Goal: Entertainment & Leisure: Consume media (video, audio)

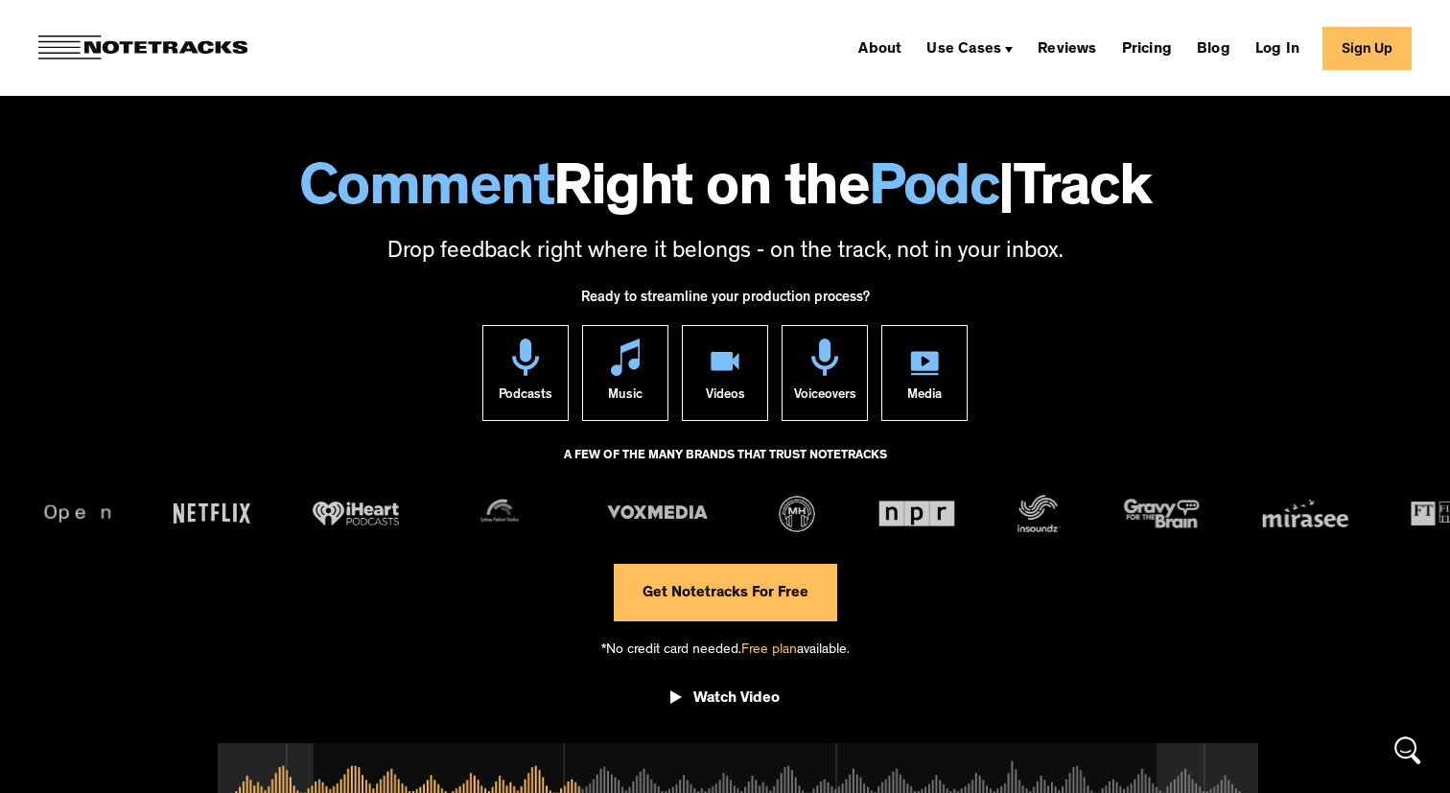
click at [702, 687] on link "Watch Video" at bounding box center [724, 702] width 109 height 54
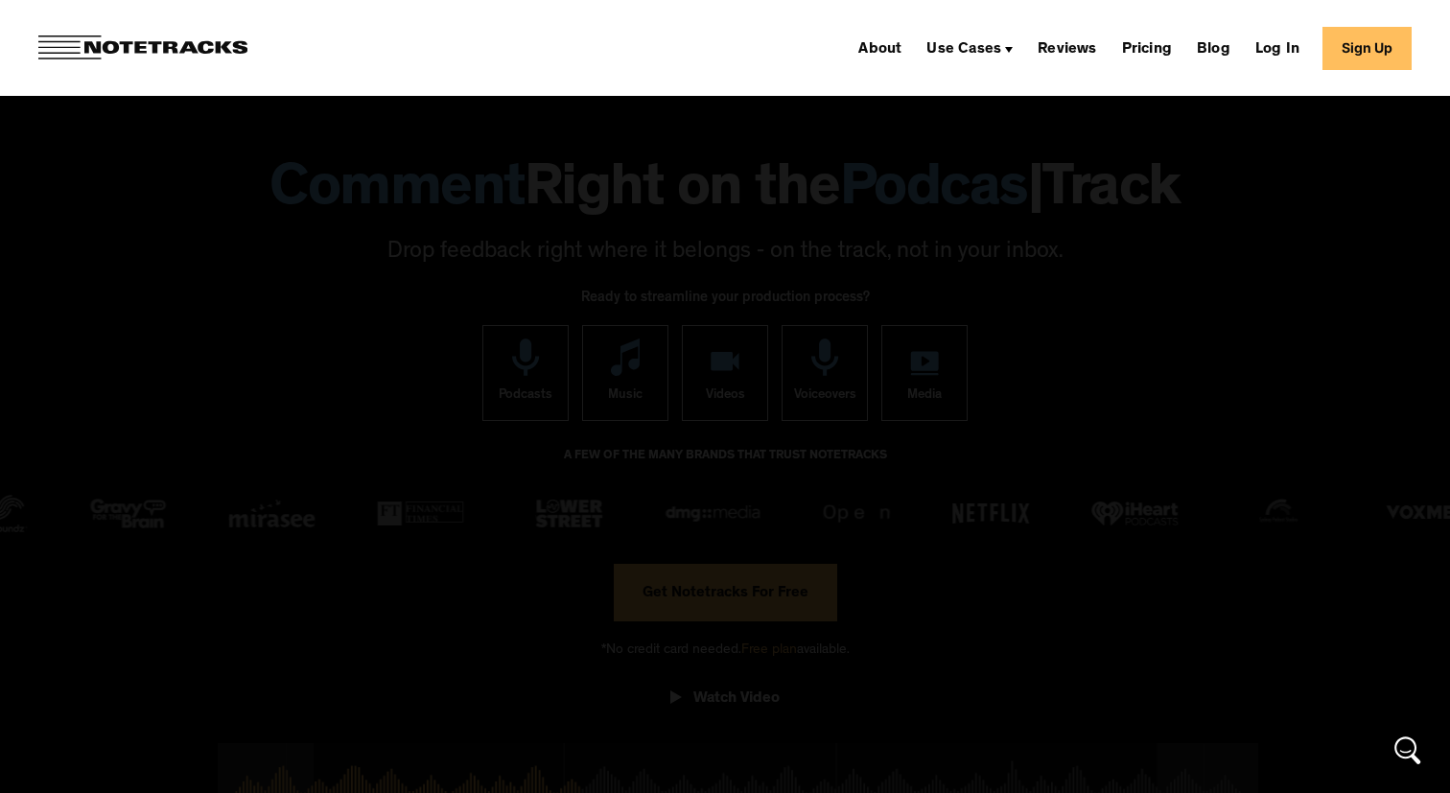
click at [54, 548] on div "previous image" at bounding box center [32, 396] width 65 height 761
click at [117, 532] on div at bounding box center [725, 396] width 1450 height 761
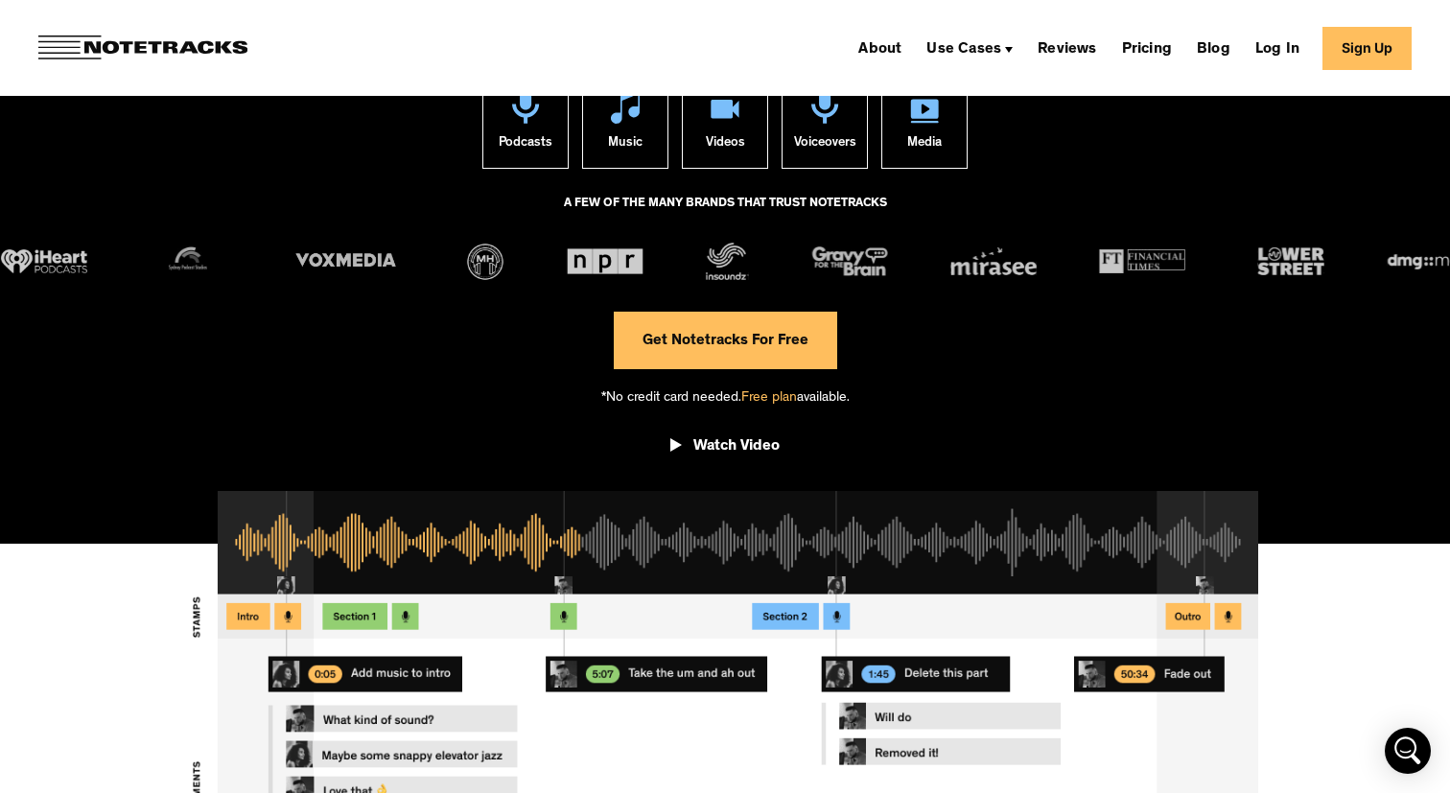
scroll to position [268, 0]
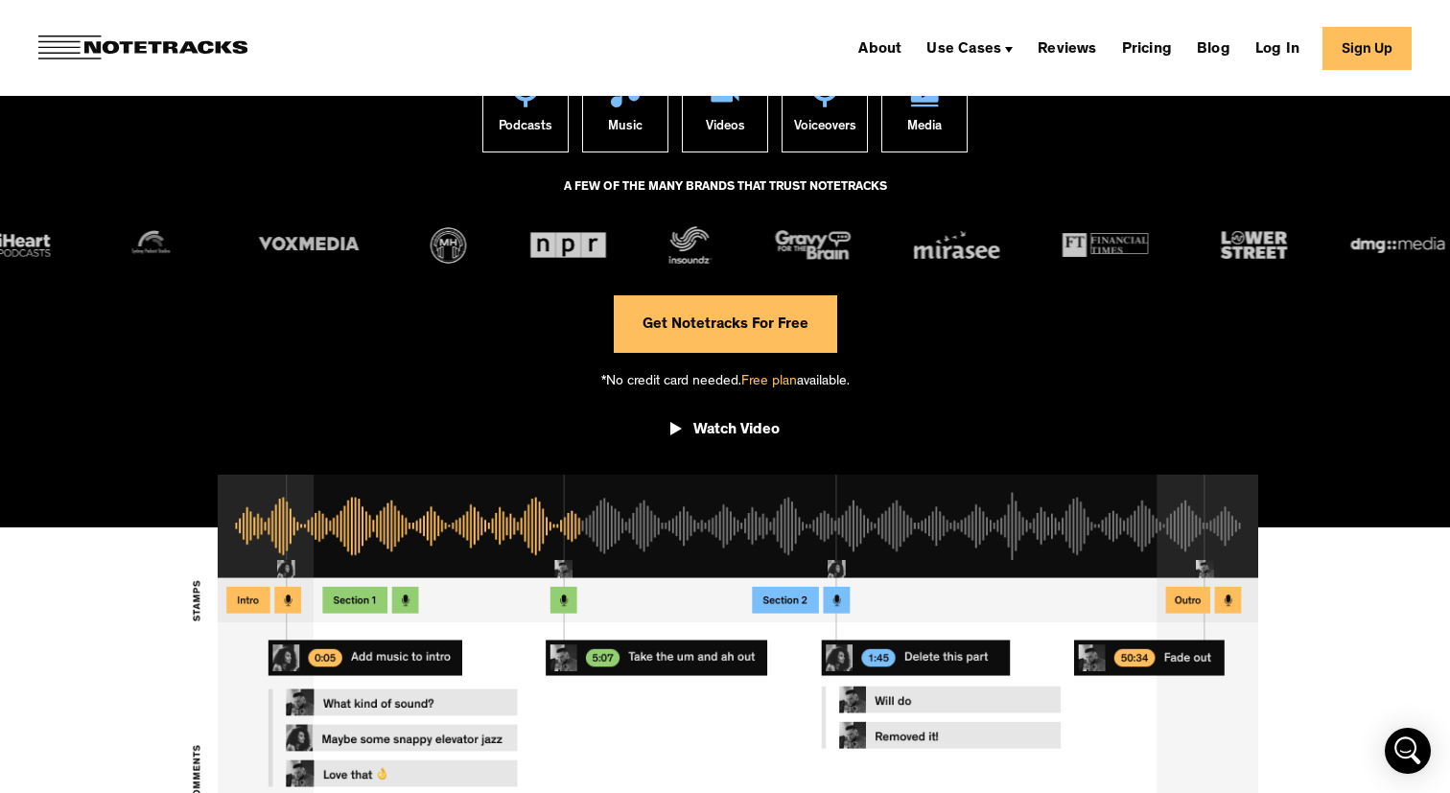
click at [1183, 337] on div "Ready to streamline your production process? Podcasts Music Videos Voiceovers M…" at bounding box center [725, 240] width 1450 height 478
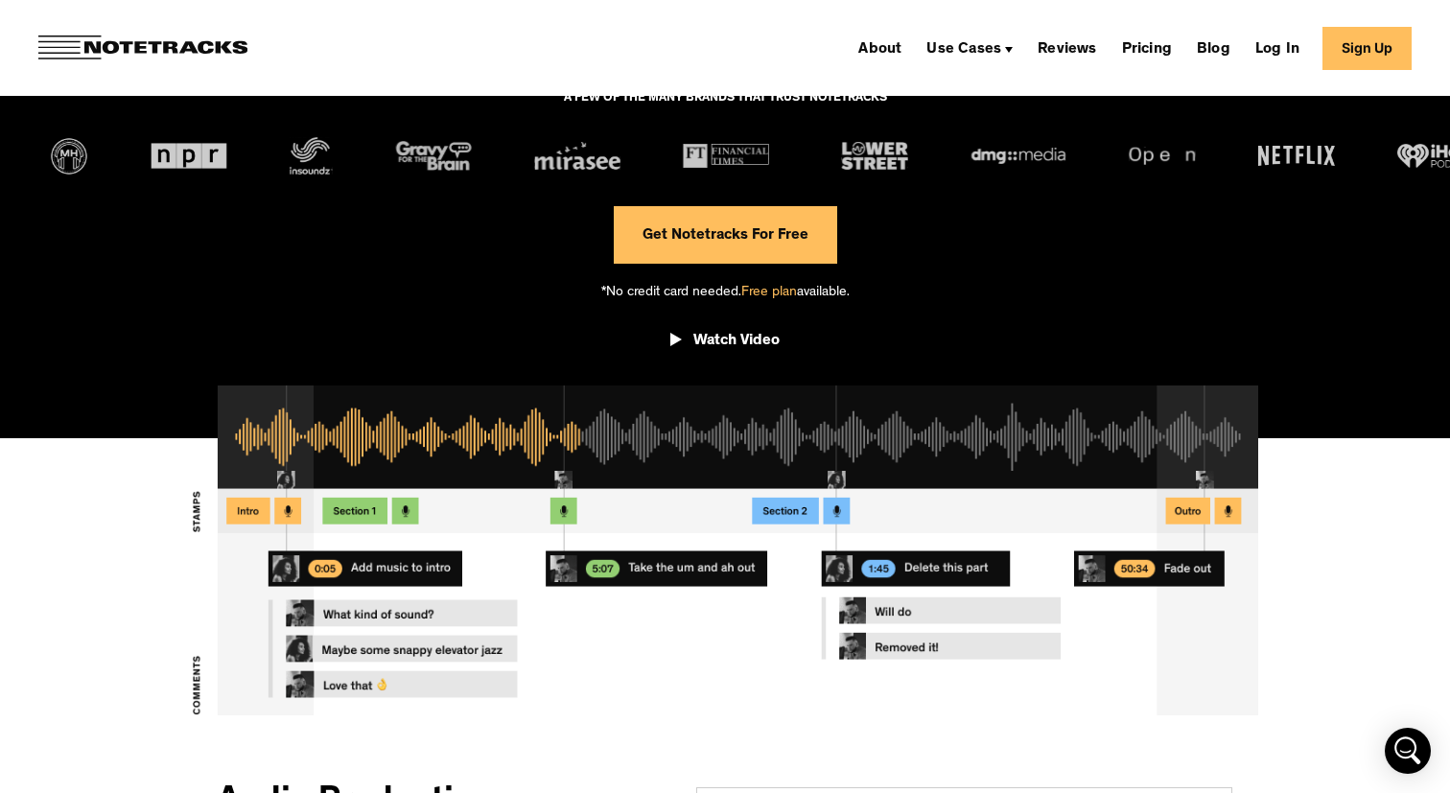
scroll to position [444, 0]
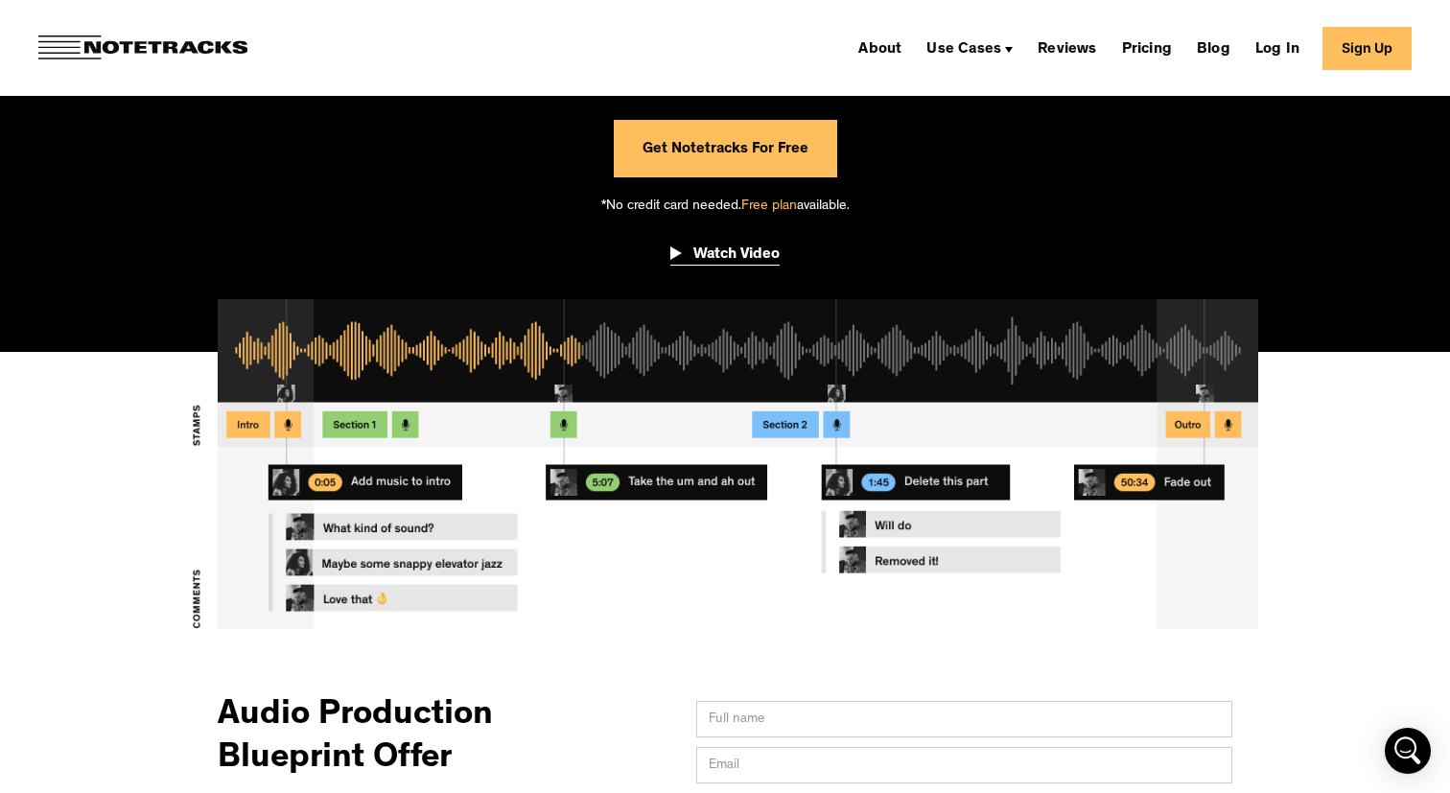
click at [675, 253] on img "open lightbox" at bounding box center [676, 254] width 12 height 17
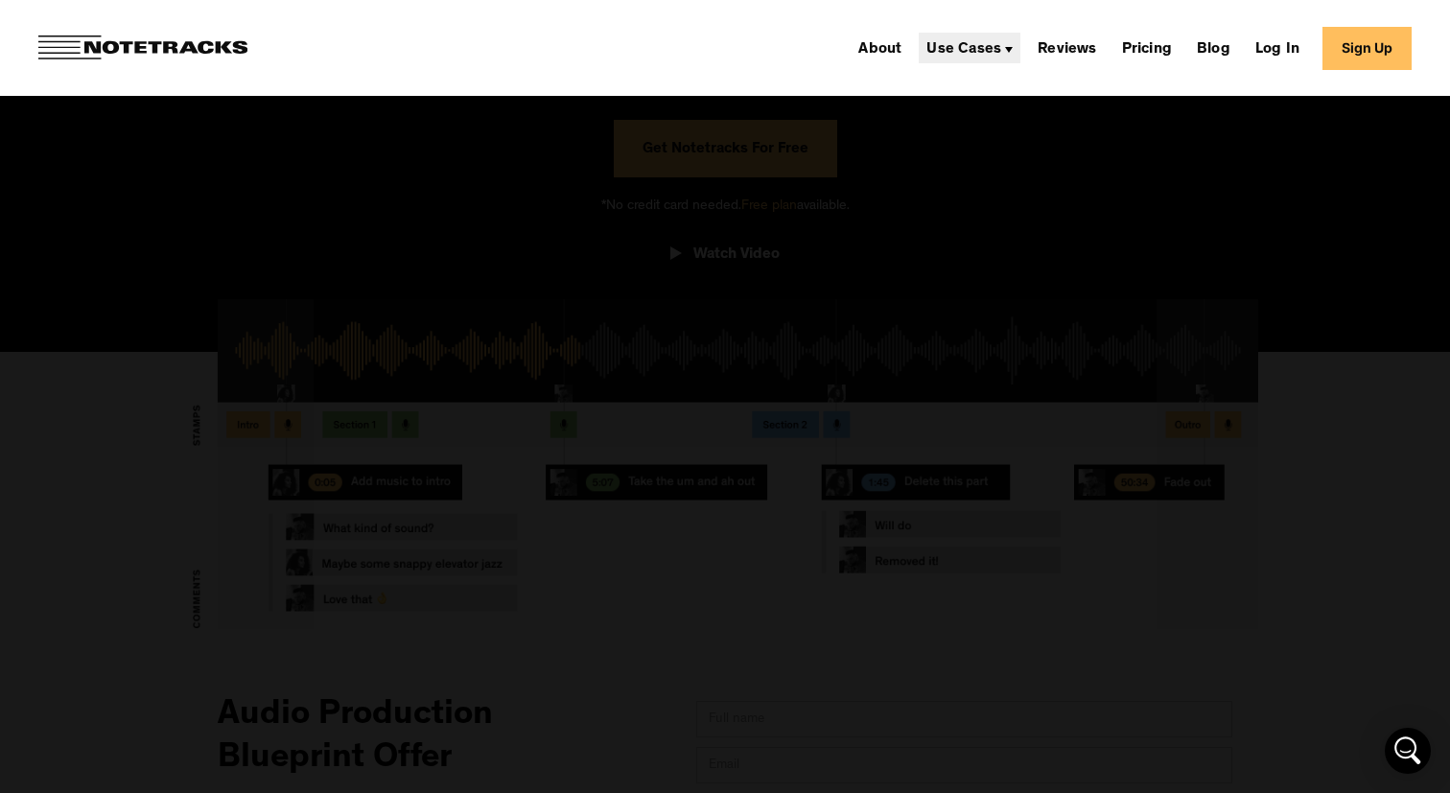
scroll to position [0, 0]
click at [781, 63] on div "About Use Cases Podcasting Music Production Video Education Voiceovers Marketin…" at bounding box center [725, 48] width 1450 height 96
click at [754, 111] on div at bounding box center [725, 396] width 1450 height 761
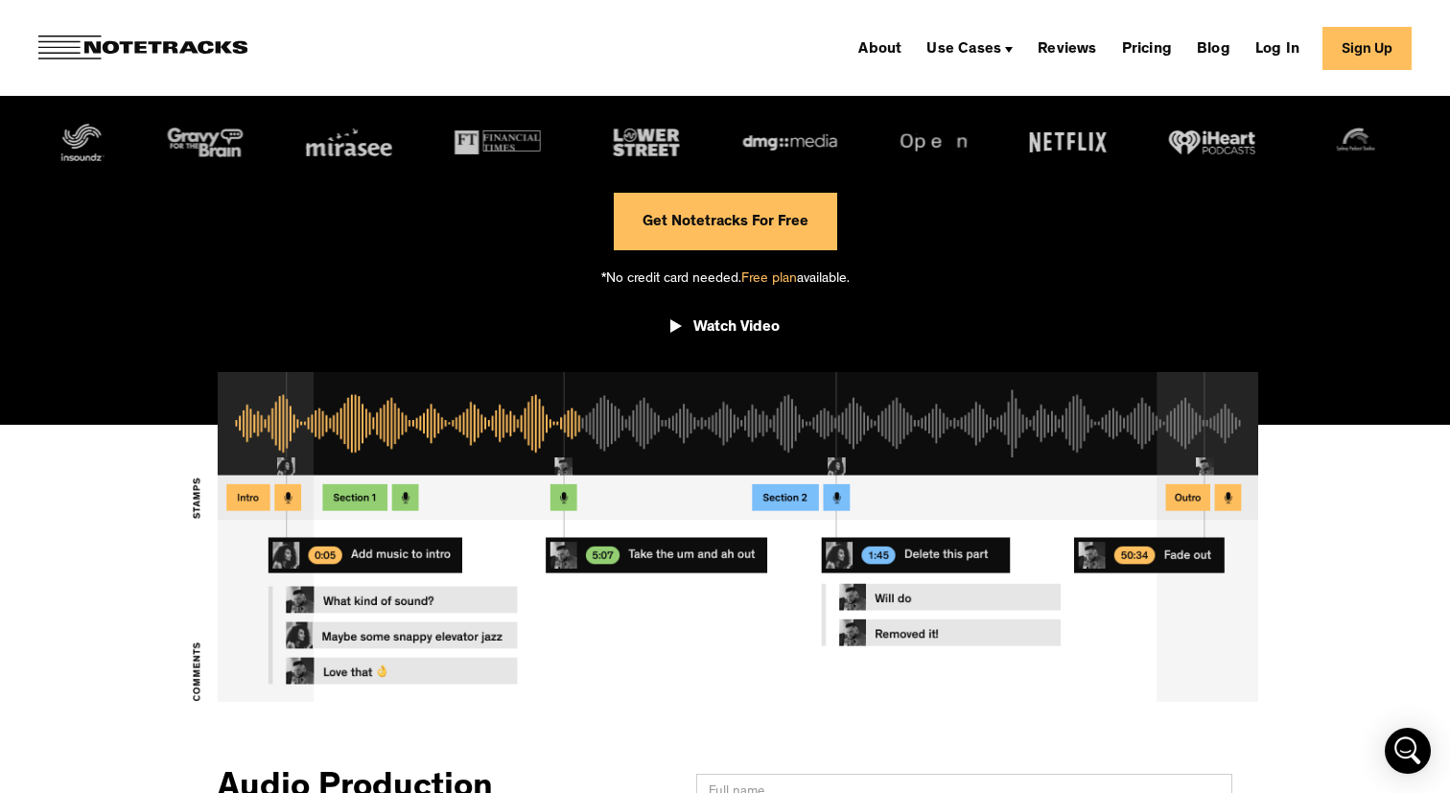
scroll to position [369, 0]
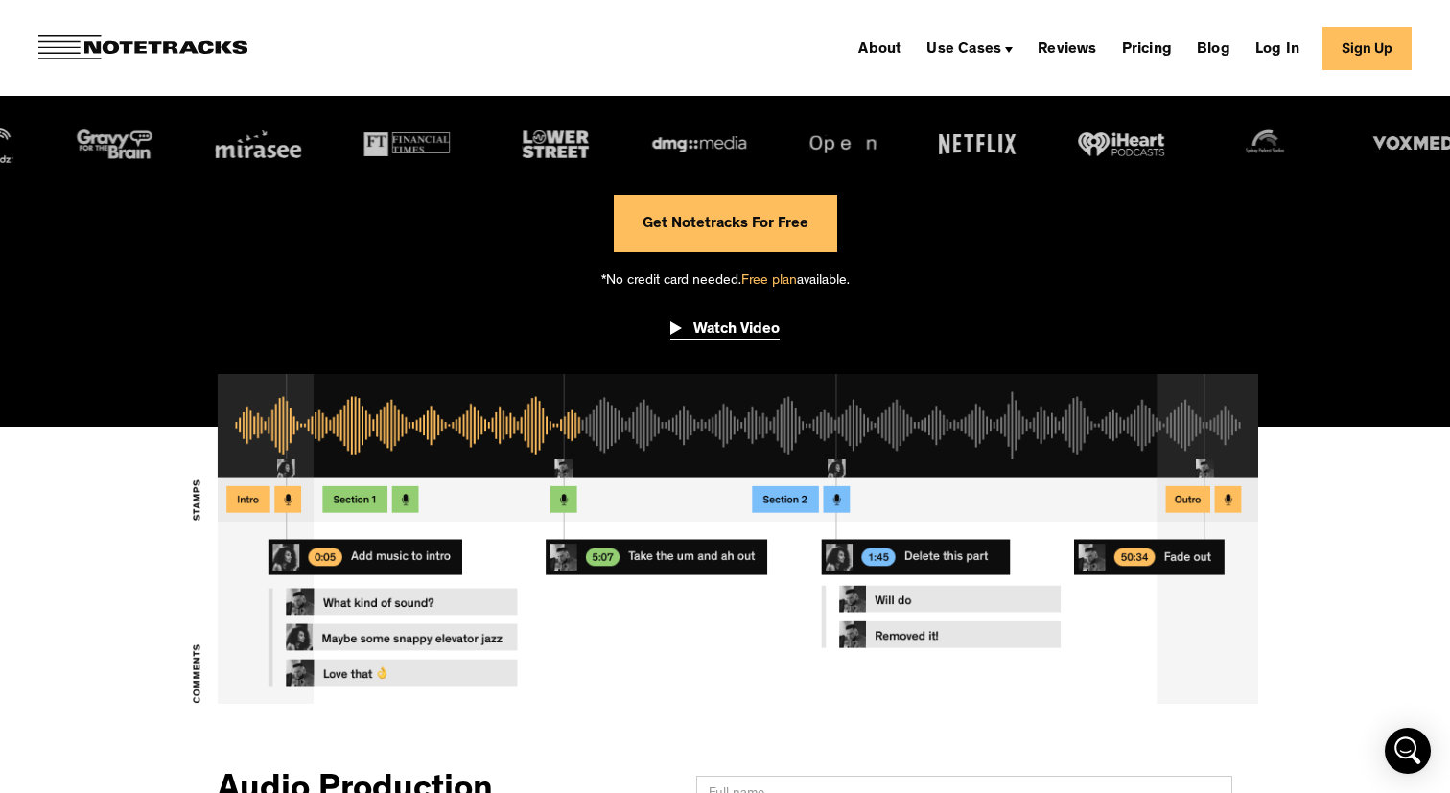
click at [674, 324] on img "open lightbox" at bounding box center [676, 329] width 12 height 17
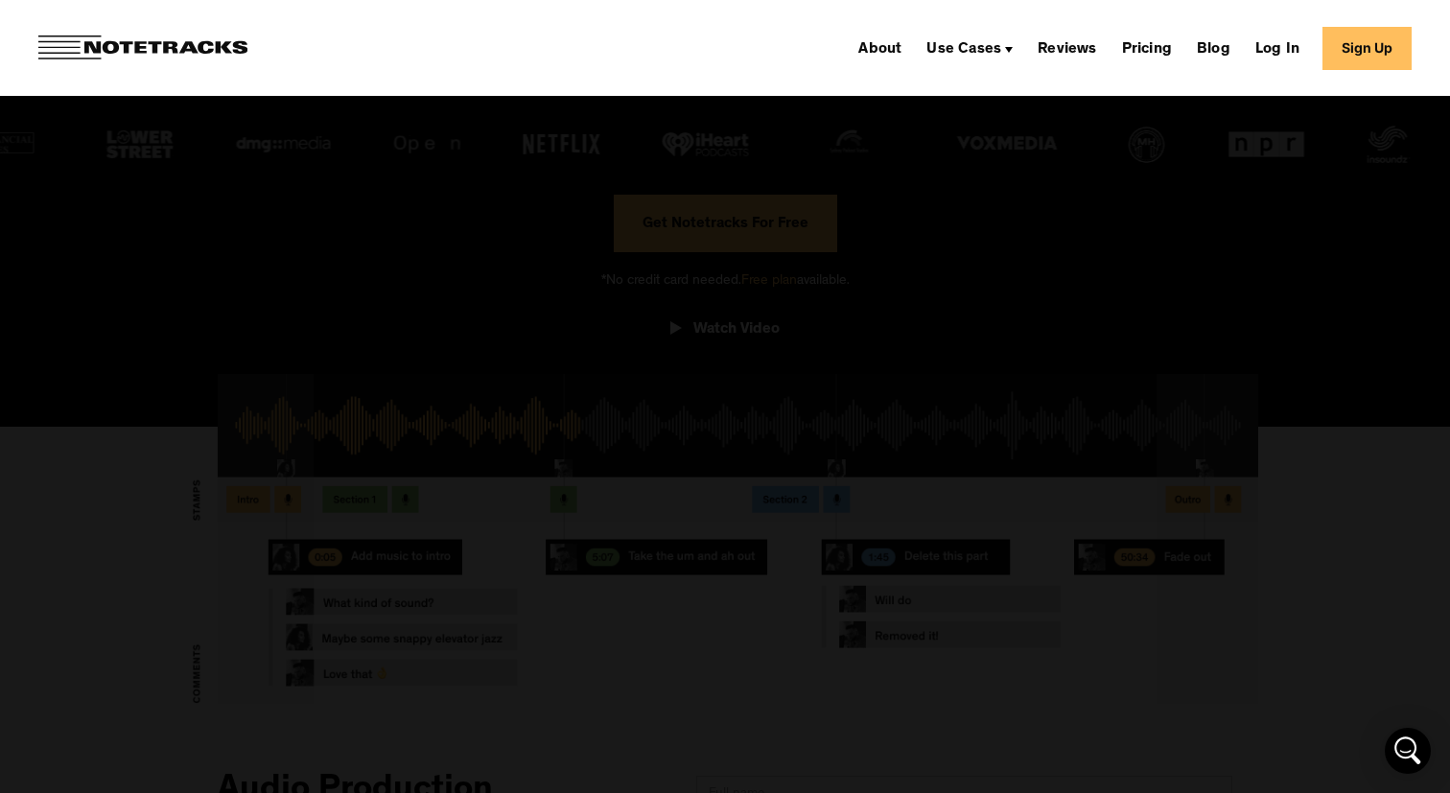
click at [160, 245] on div at bounding box center [725, 396] width 1450 height 761
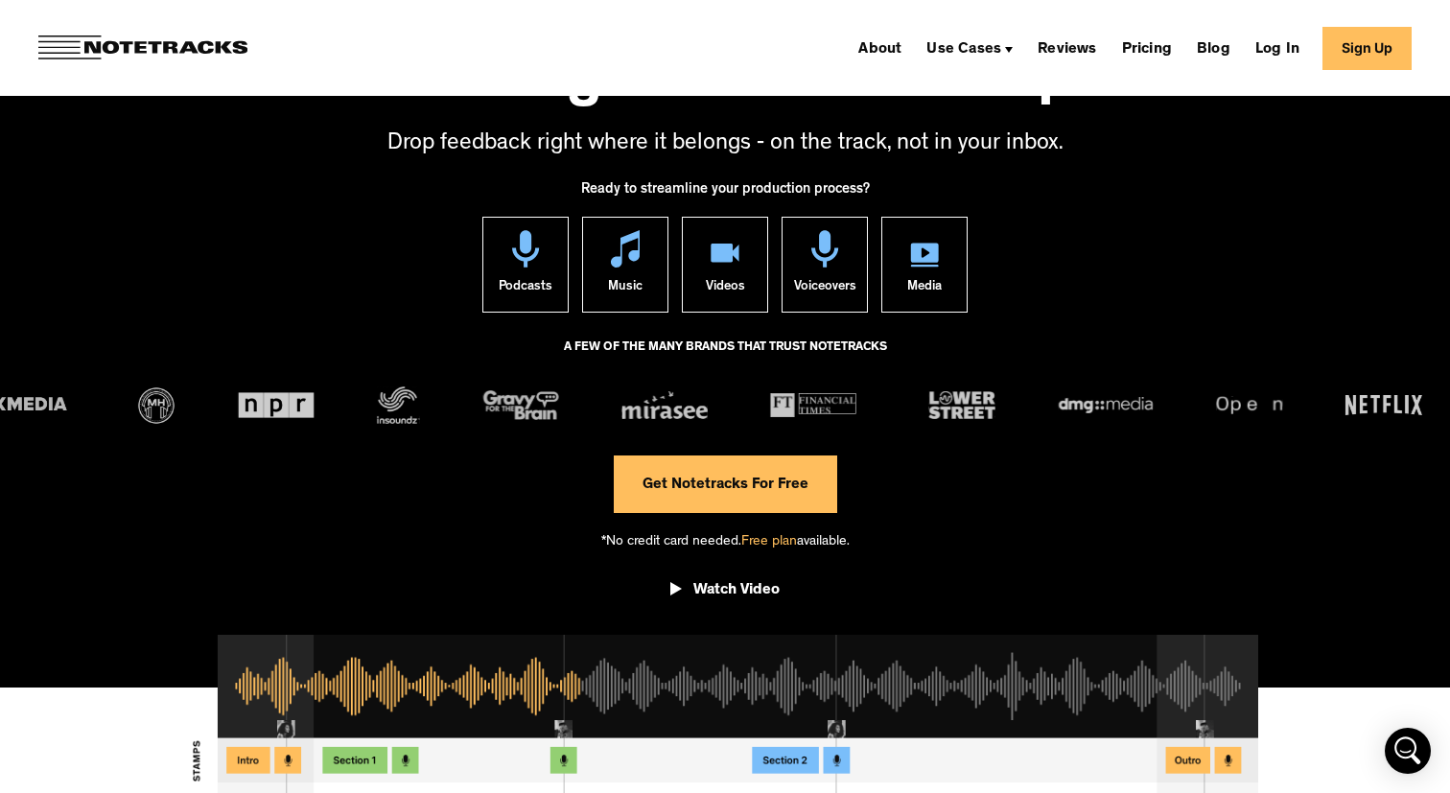
scroll to position [105, 0]
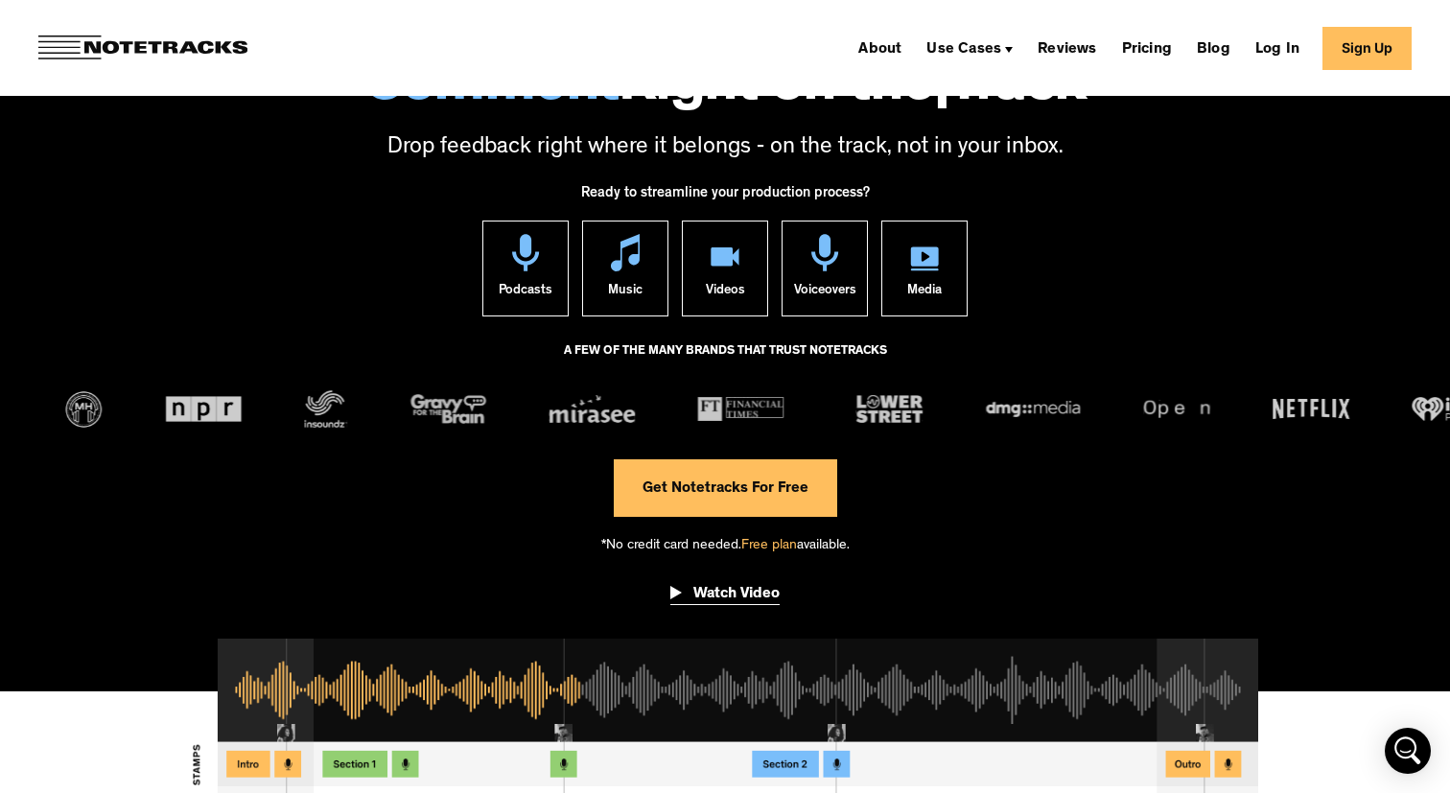
click at [712, 597] on div "Watch Video" at bounding box center [736, 594] width 86 height 19
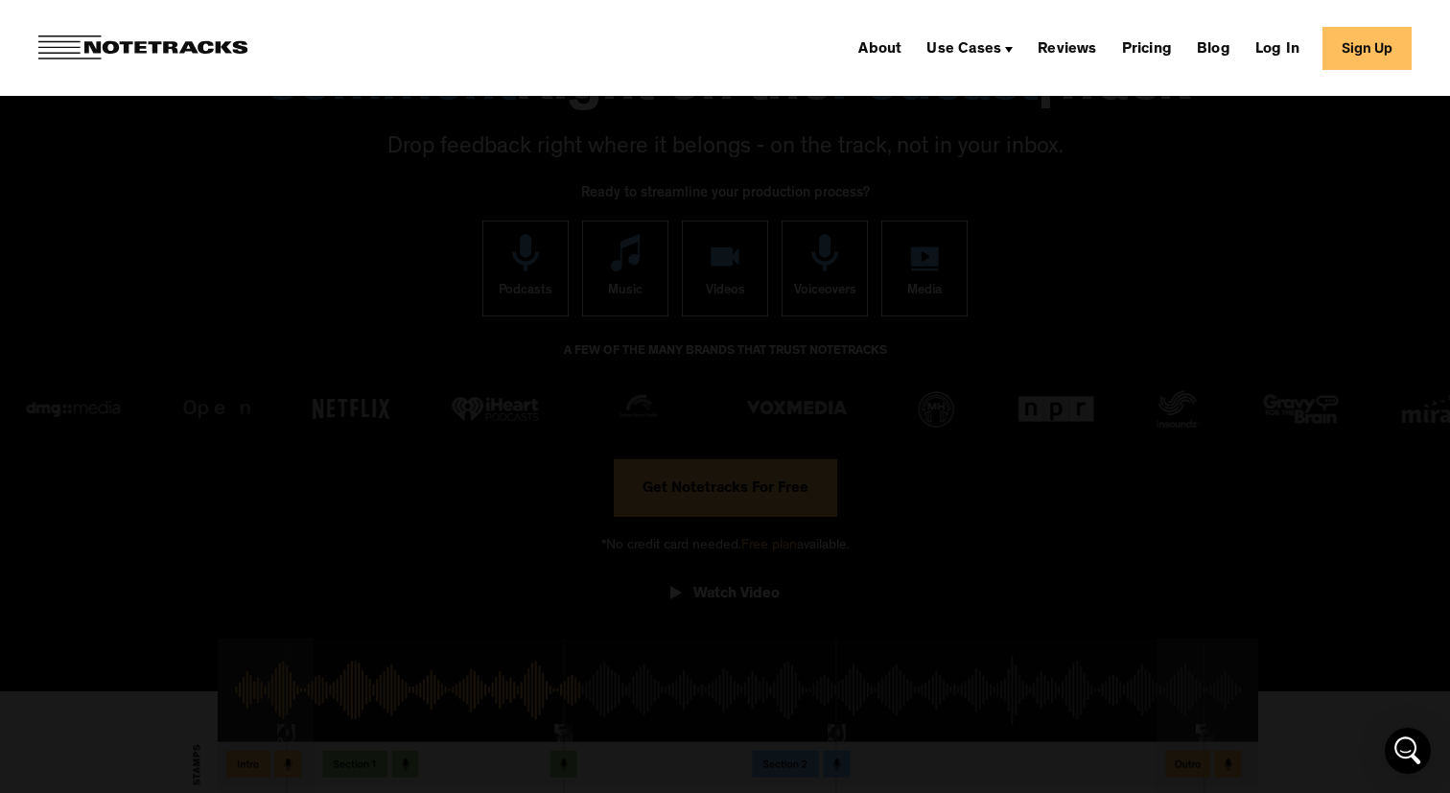
click at [101, 319] on div at bounding box center [725, 396] width 1450 height 761
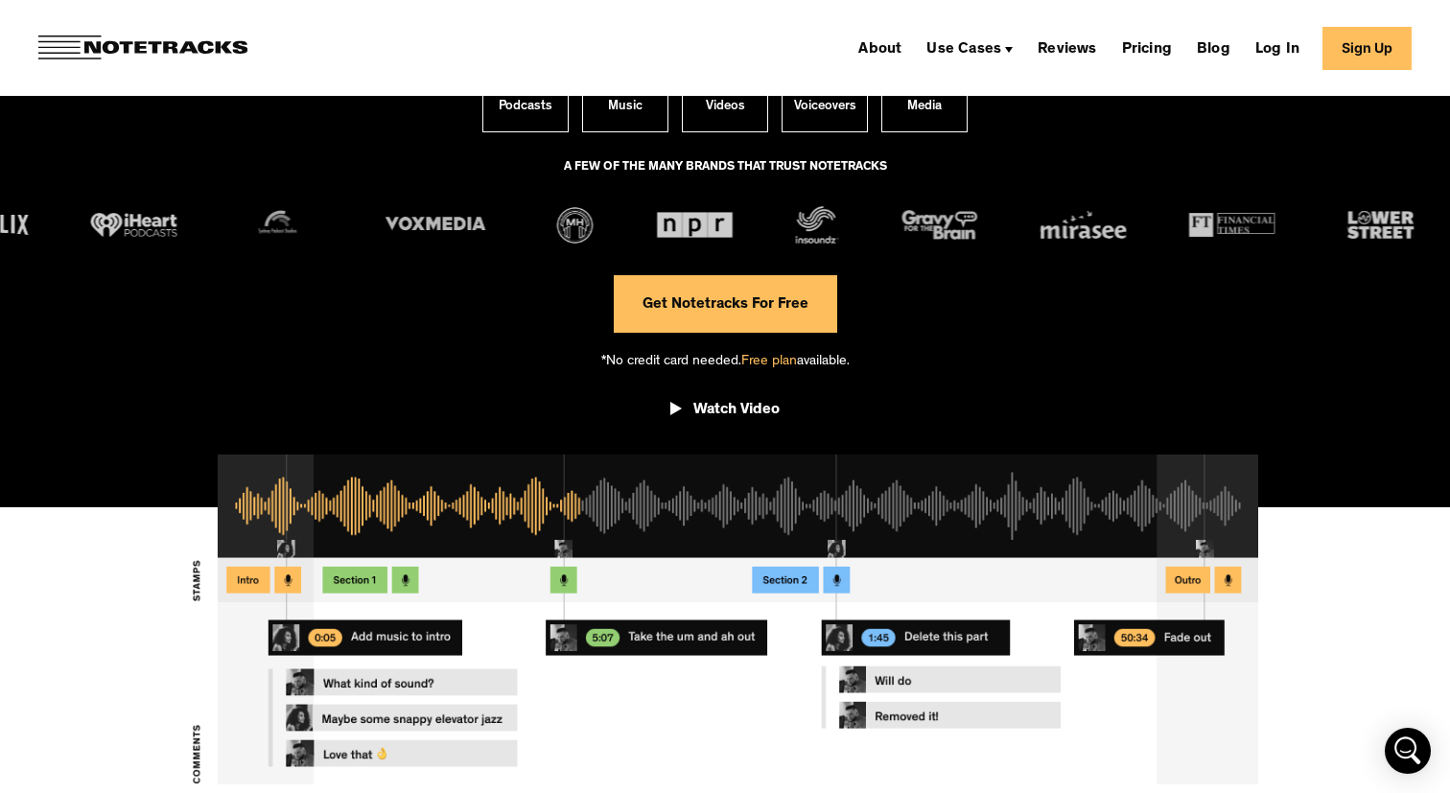
scroll to position [290, 0]
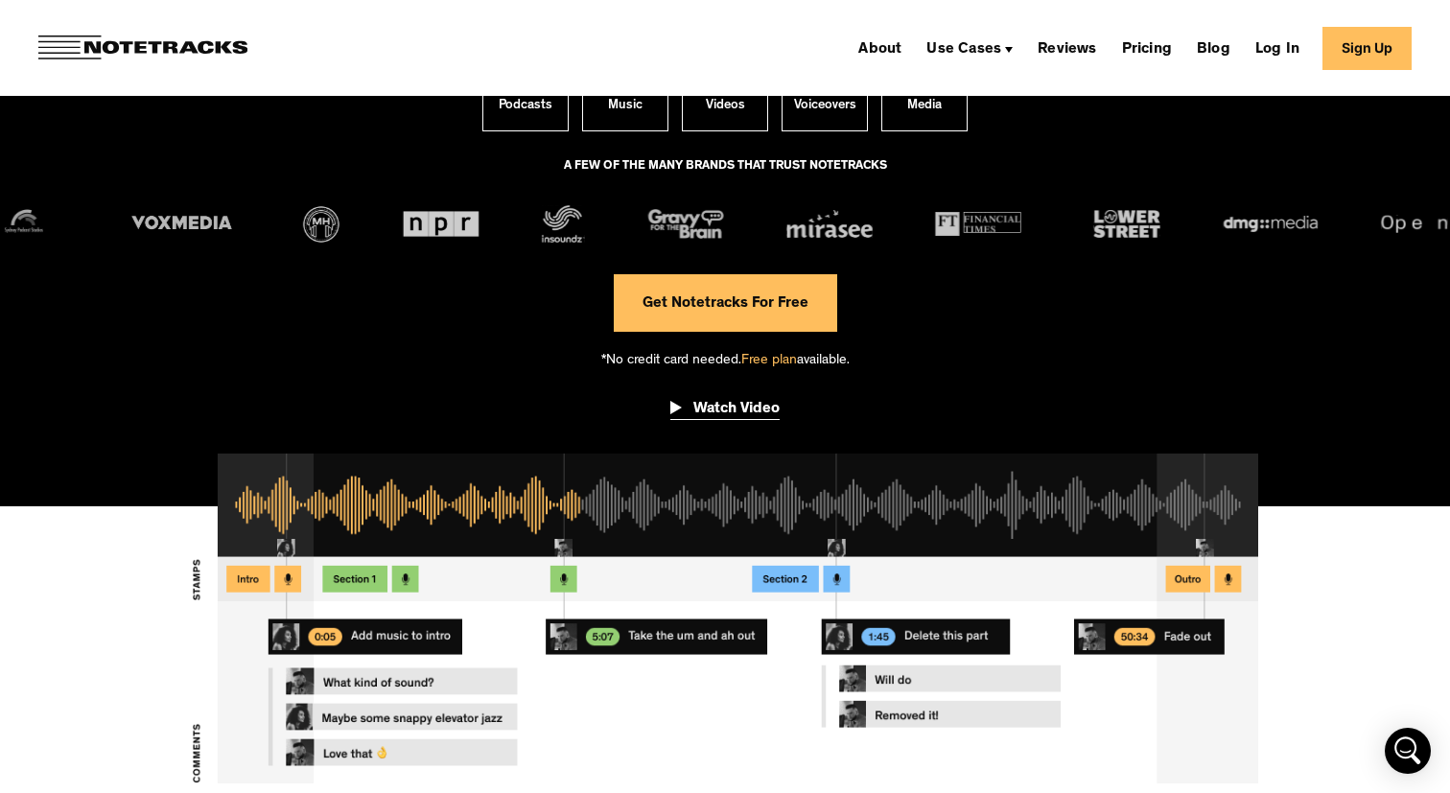
click at [670, 406] on img "open lightbox" at bounding box center [676, 409] width 12 height 17
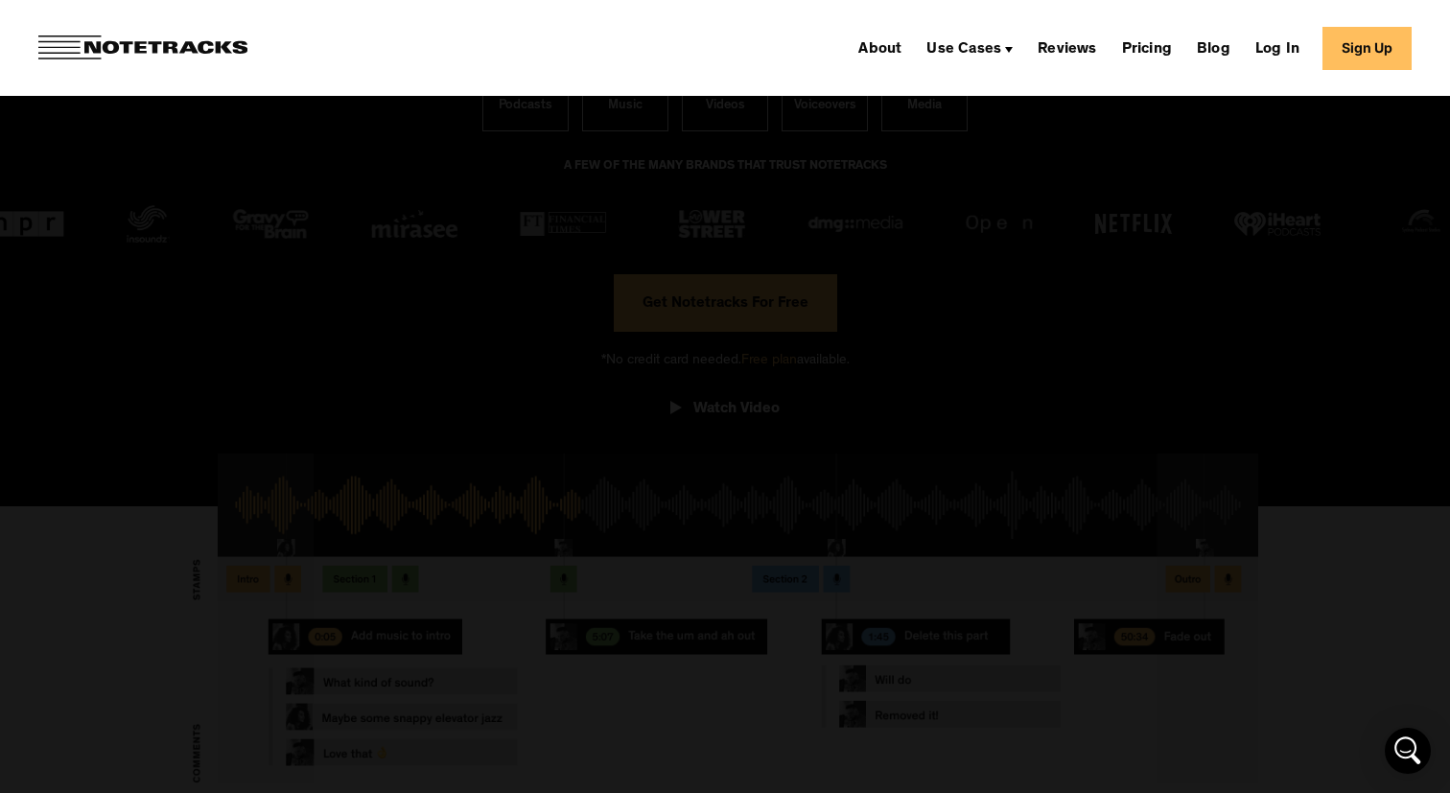
click at [243, 190] on div at bounding box center [725, 396] width 1450 height 761
